Goal: Task Accomplishment & Management: Manage account settings

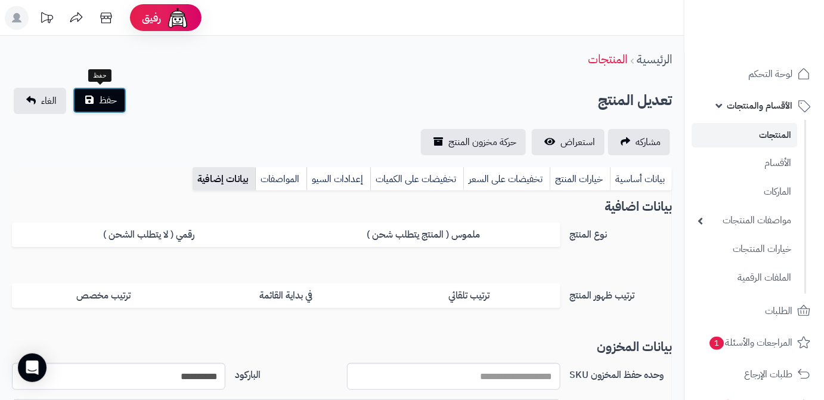
click at [107, 104] on span "حفظ" at bounding box center [108, 100] width 18 height 14
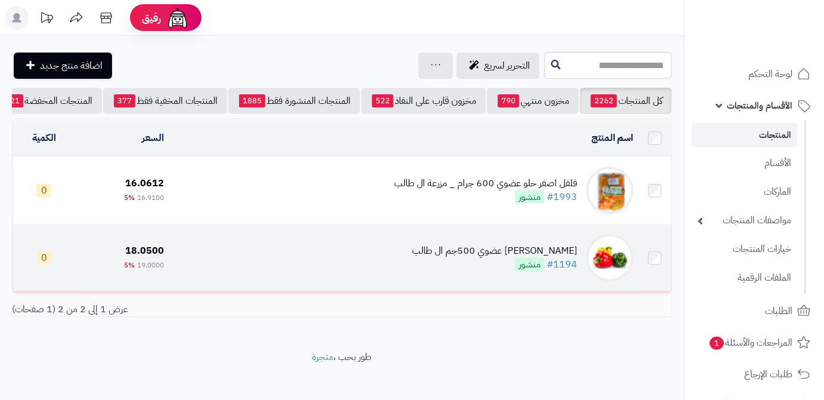
click at [482, 258] on div "فلفل رومي ملون عضوي 500جم ال طالب" at bounding box center [494, 251] width 165 height 14
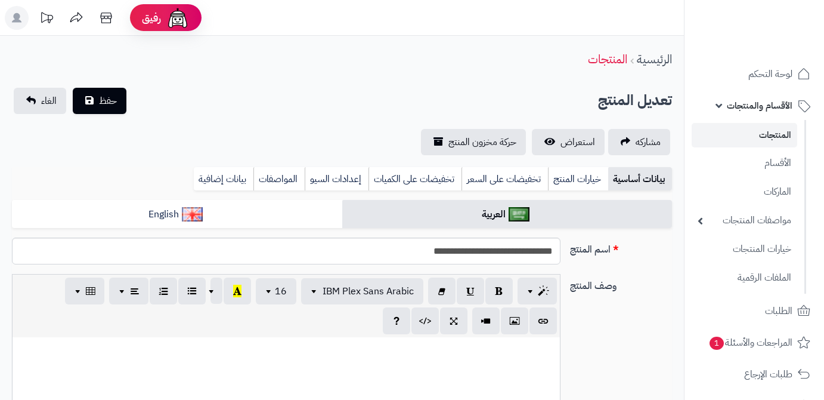
scroll to position [379, 0]
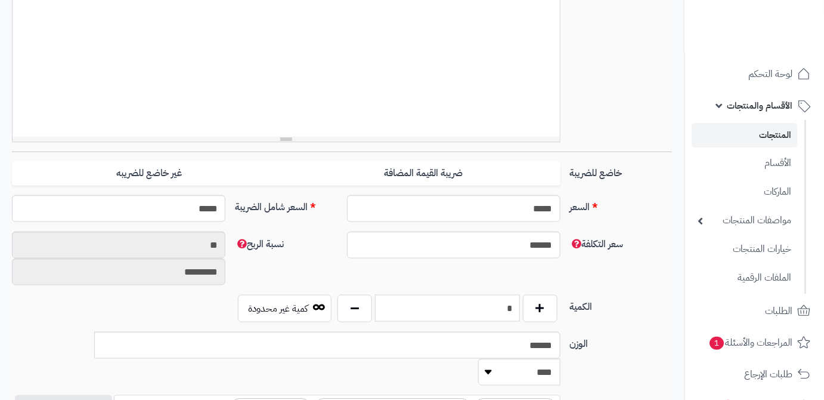
click at [480, 301] on input "*" at bounding box center [447, 308] width 145 height 27
type input "*"
click at [524, 286] on div "سعر التكلفة ****** نسبة الربح ** *********" at bounding box center [342, 262] width 670 height 63
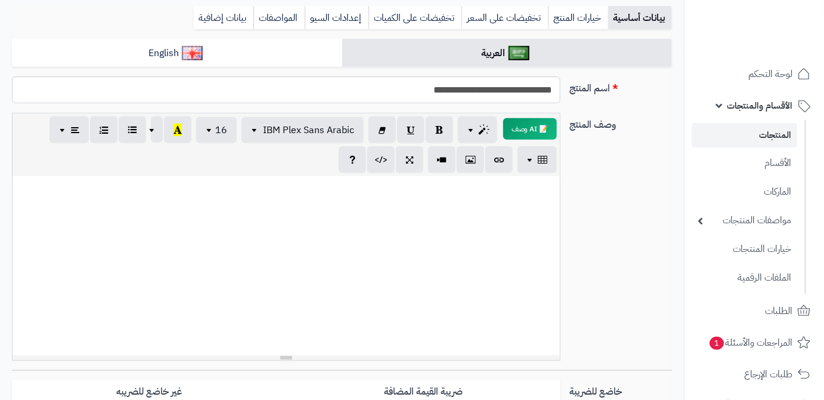
scroll to position [54, 0]
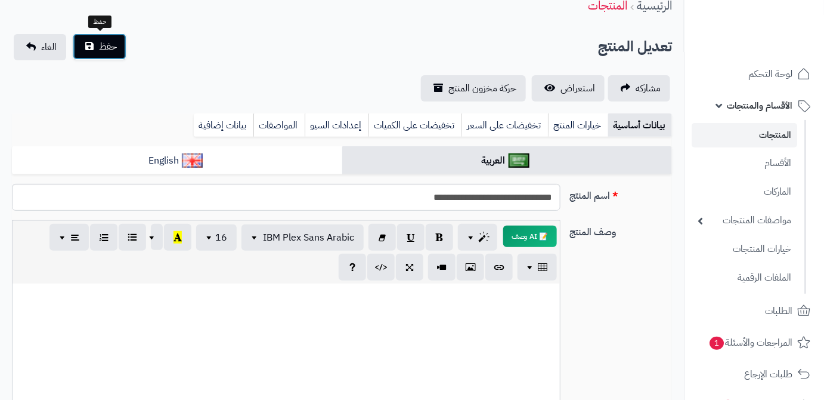
click at [99, 52] on span "حفظ" at bounding box center [108, 46] width 18 height 14
